Goal: Task Accomplishment & Management: Manage account settings

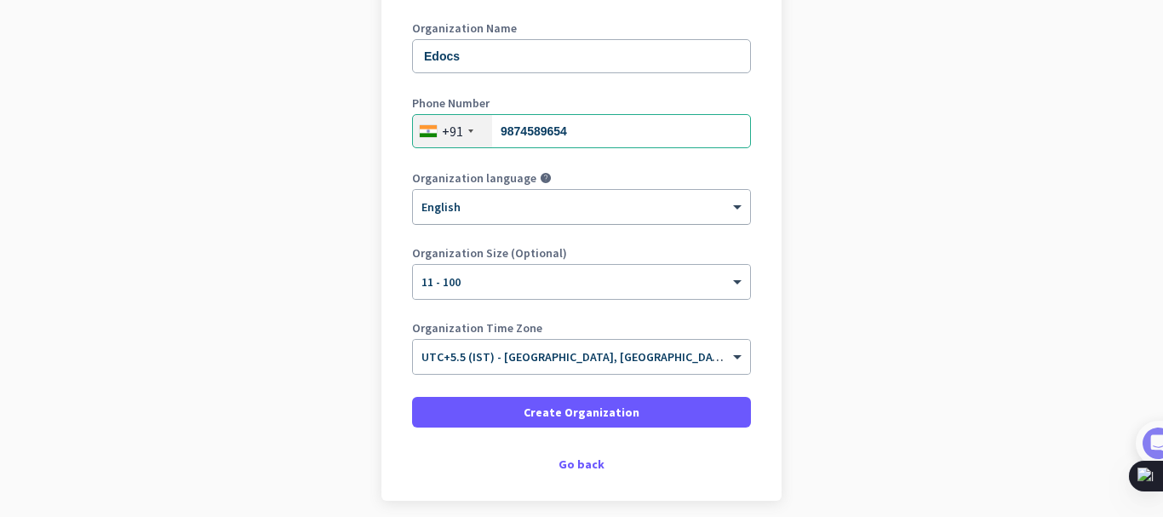
scroll to position [255, 0]
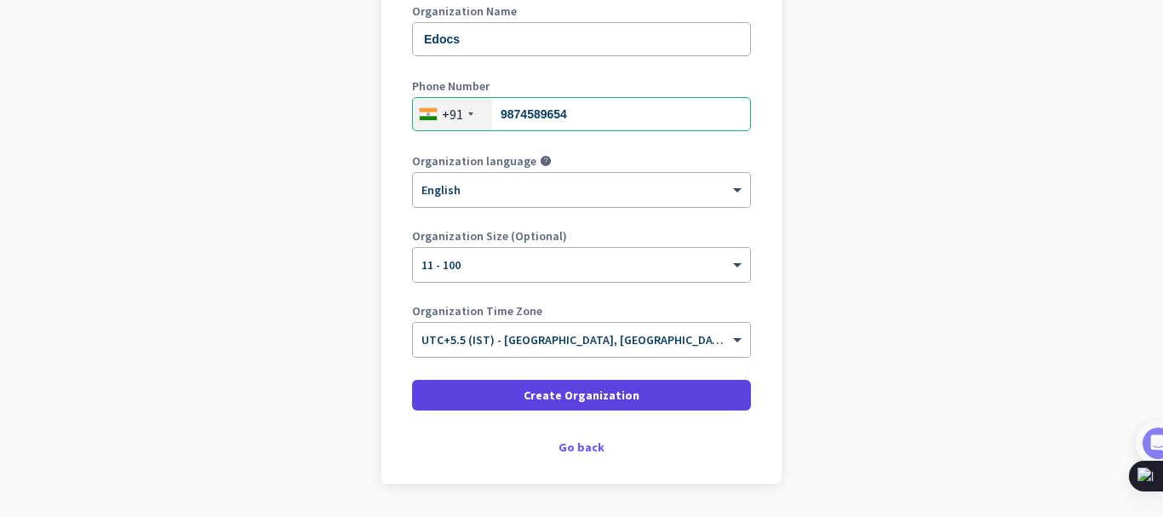
click at [533, 385] on span at bounding box center [581, 395] width 339 height 41
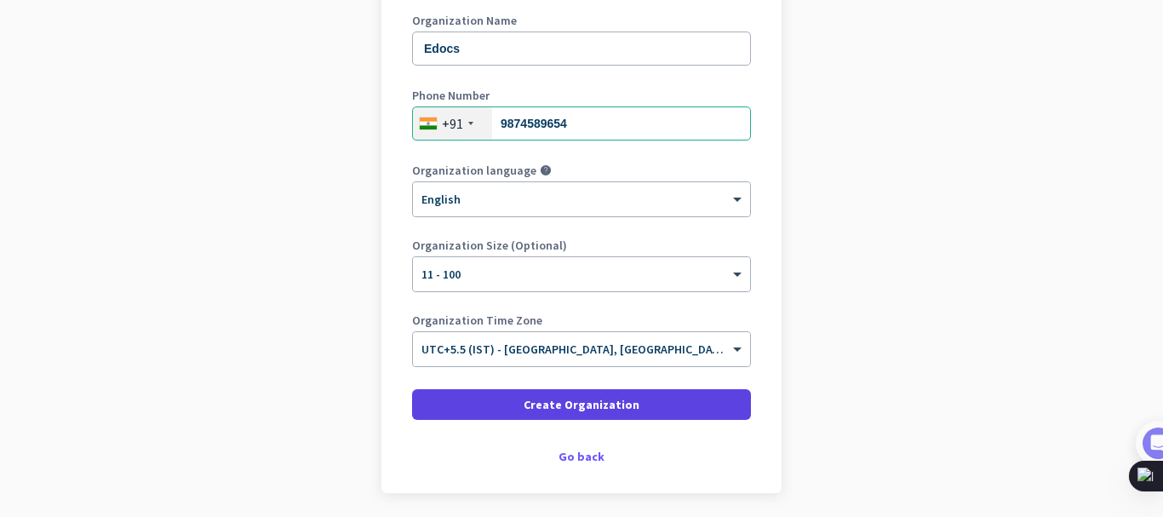
scroll to position [307, 0]
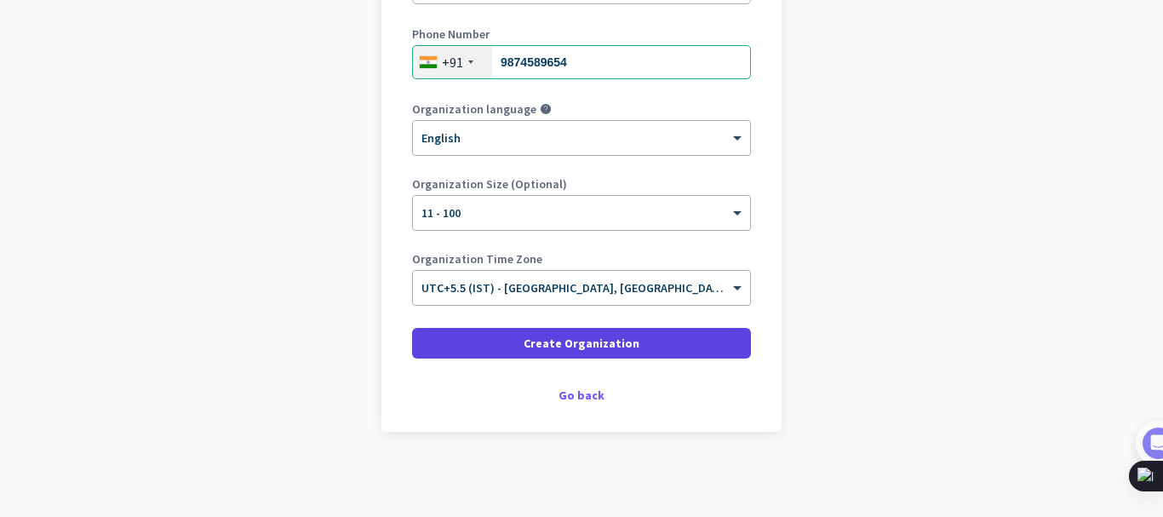
click at [537, 348] on span "Create Organization" at bounding box center [581, 343] width 116 height 17
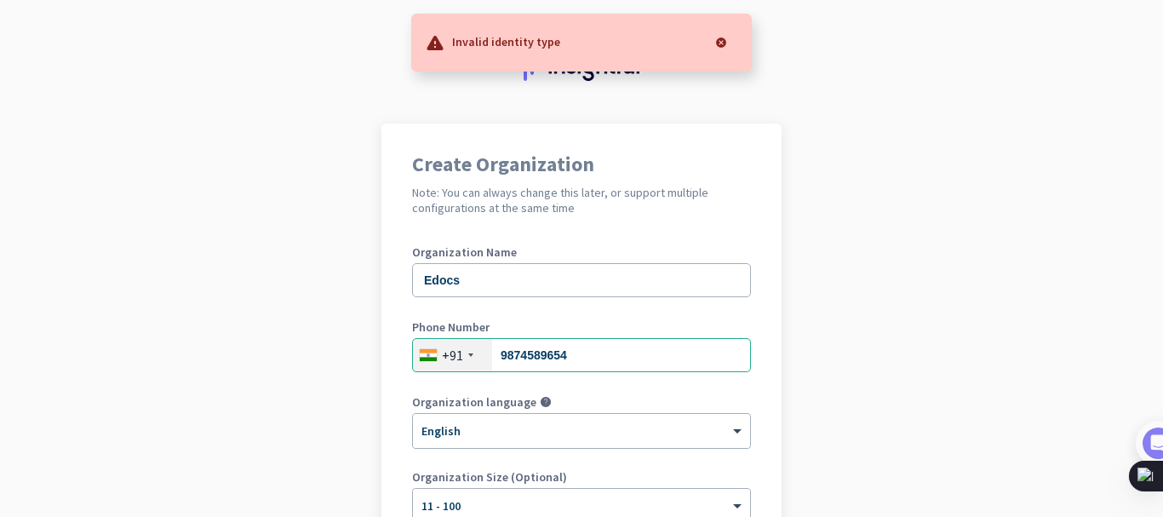
scroll to position [0, 0]
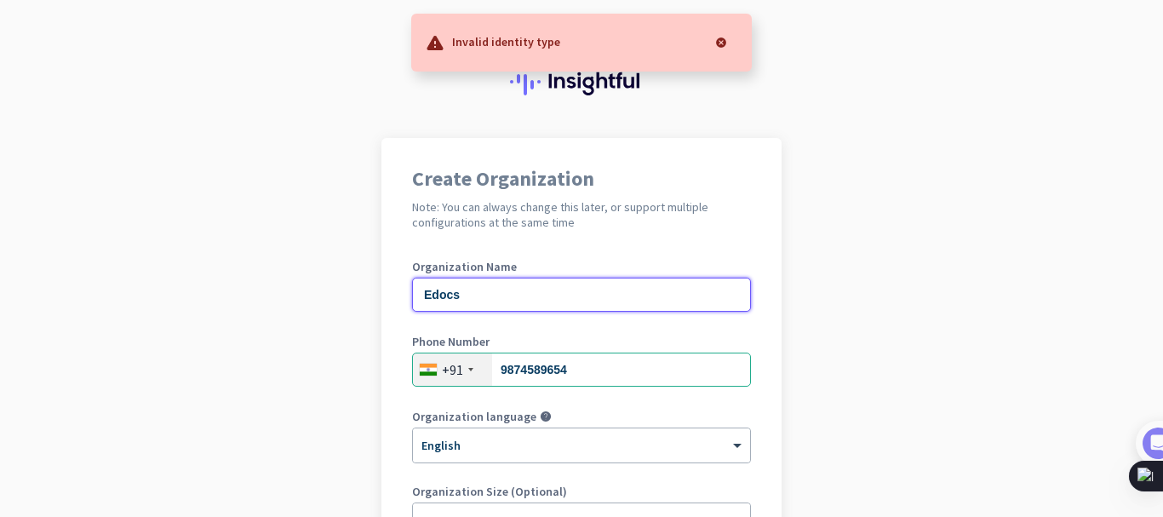
click at [491, 295] on input "Edocs" at bounding box center [581, 294] width 339 height 34
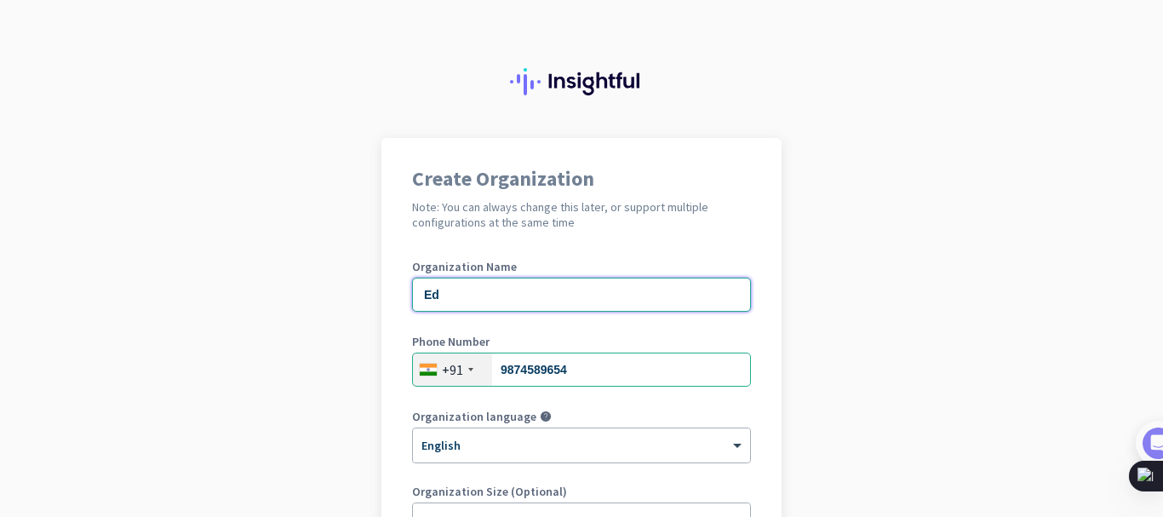
type input "E"
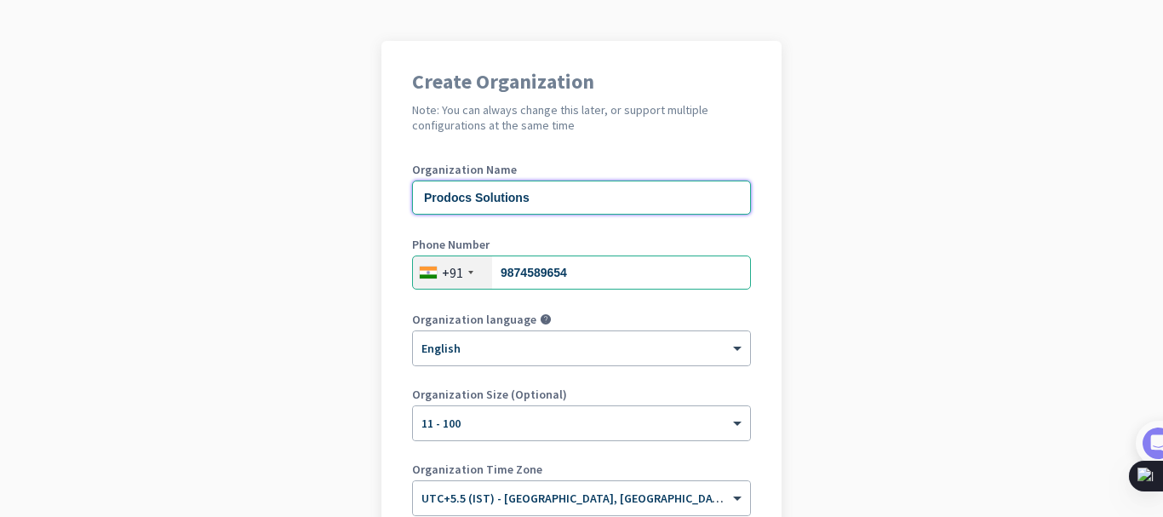
scroll to position [255, 0]
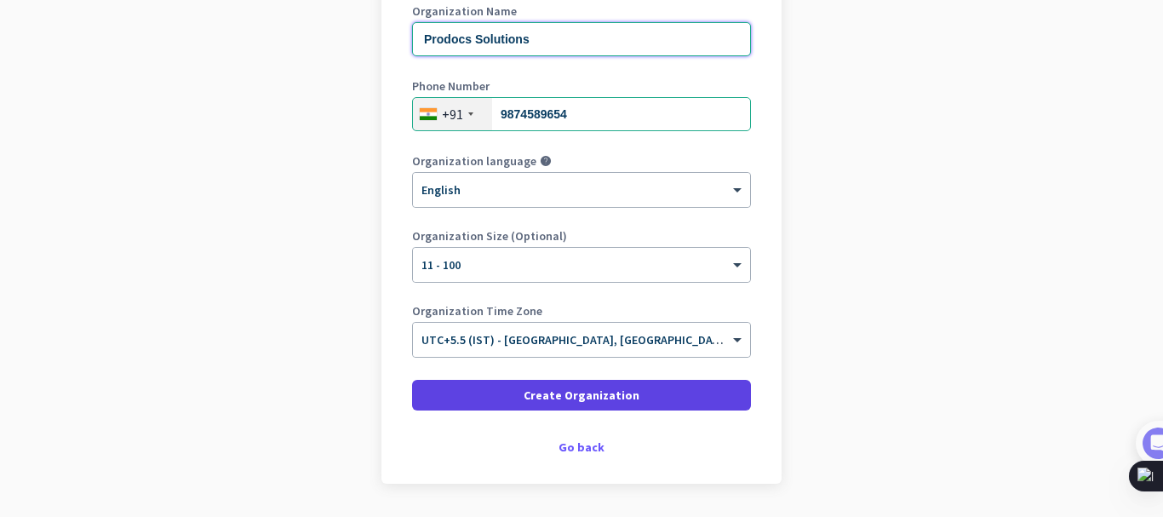
type input "Prodocs Solutions"
click at [485, 391] on span at bounding box center [581, 395] width 339 height 41
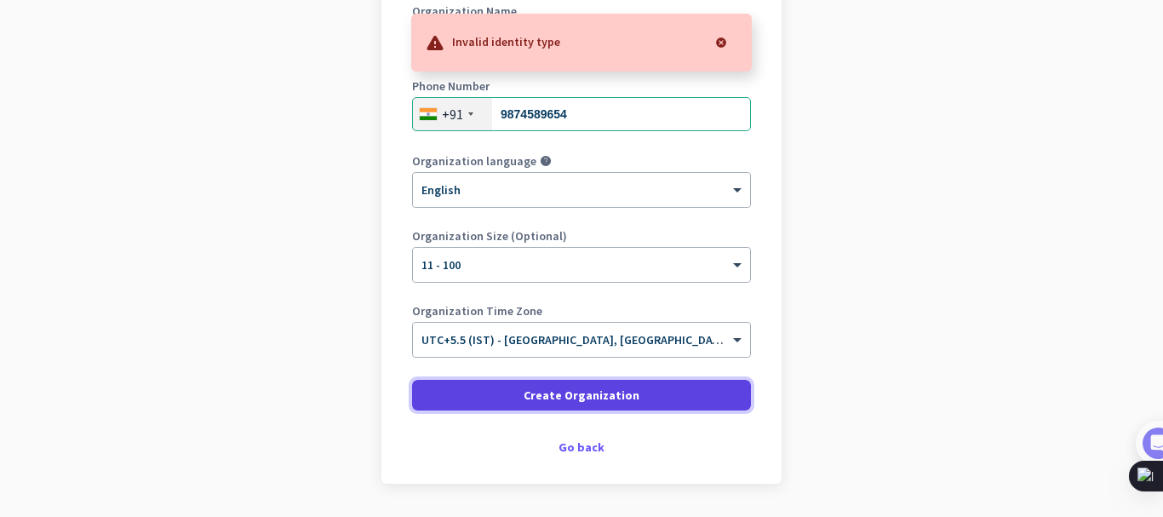
click at [494, 391] on span at bounding box center [581, 395] width 339 height 41
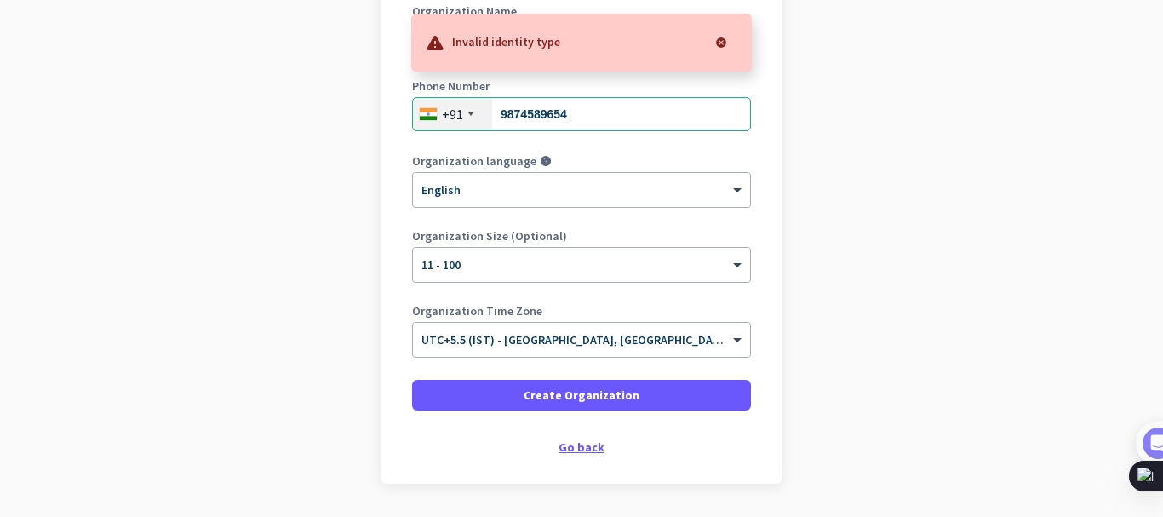
click at [558, 443] on div "Go back" at bounding box center [581, 447] width 339 height 12
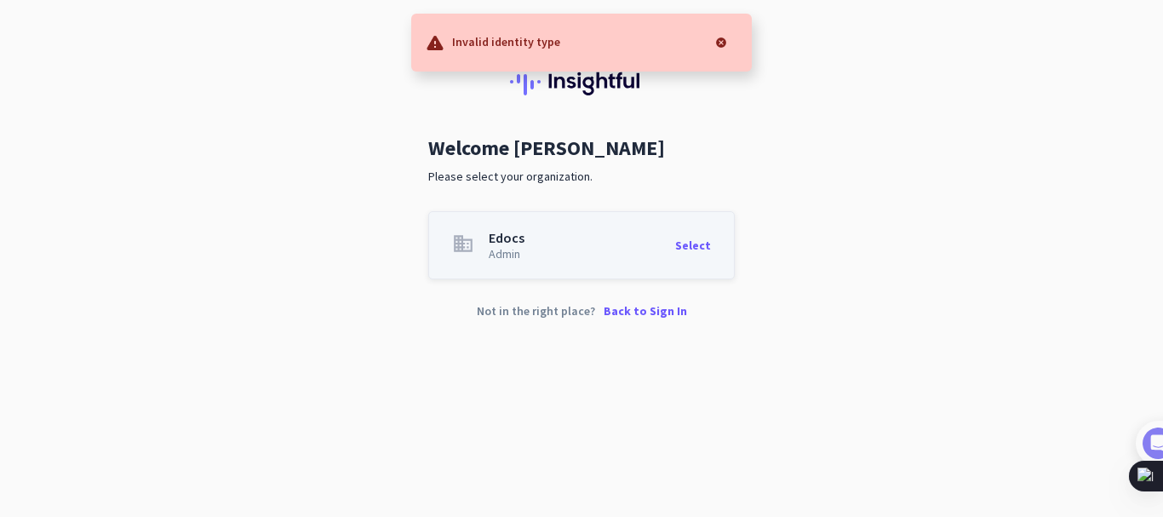
click at [701, 255] on div "Select" at bounding box center [693, 245] width 36 height 29
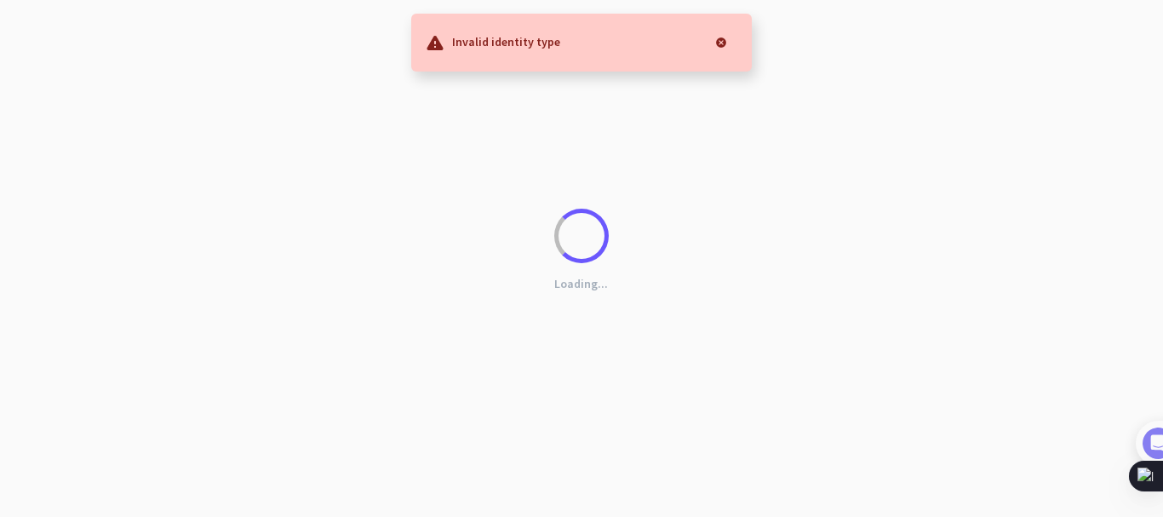
click at [723, 42] on div at bounding box center [721, 43] width 34 height 34
